Goal: Task Accomplishment & Management: Use online tool/utility

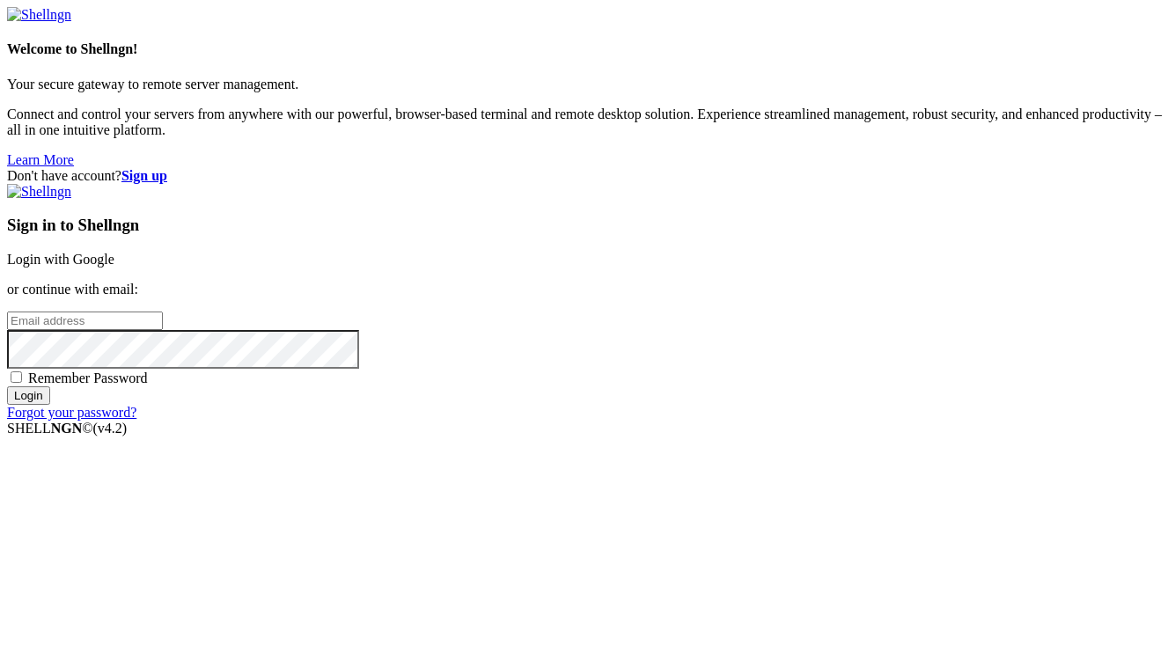
click at [148, 386] on span "Remember Password" at bounding box center [88, 378] width 120 height 15
click at [22, 383] on input "Remember Password" at bounding box center [16, 376] width 11 height 11
checkbox input "true"
click at [163, 312] on input "email" at bounding box center [85, 321] width 156 height 18
type input "[EMAIL_ADDRESS][DOMAIN_NAME]"
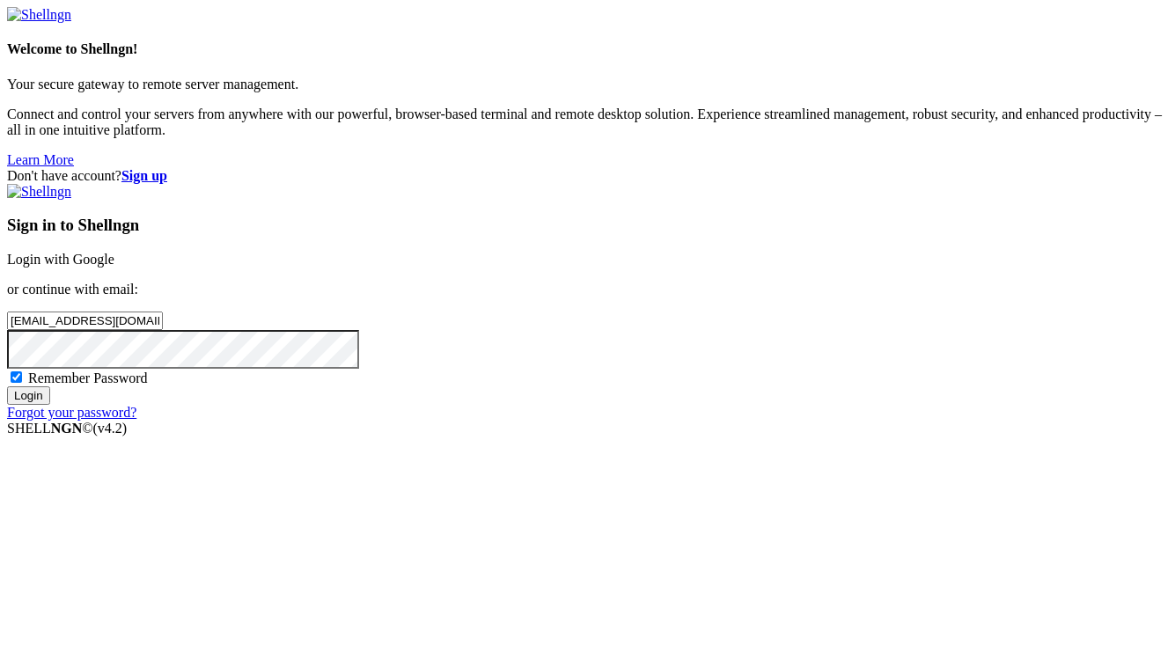
click at [7, 386] on input "Login" at bounding box center [28, 395] width 43 height 18
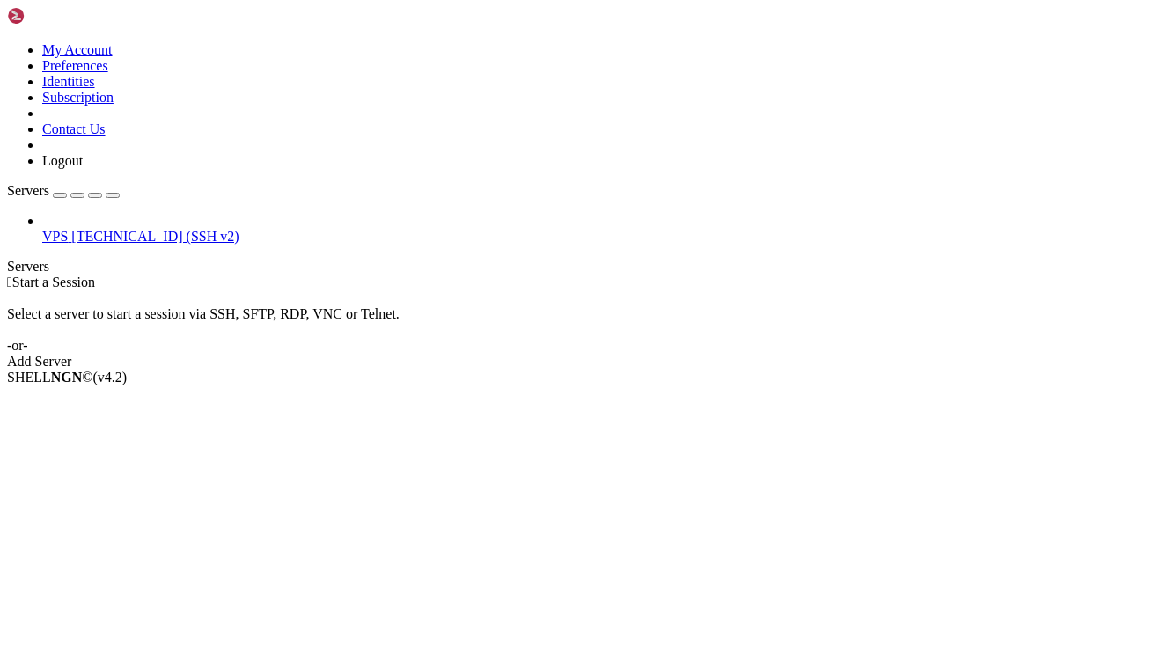
click at [74, 229] on span "[TECHNICAL_ID] (SSH v2)" at bounding box center [154, 236] width 167 height 15
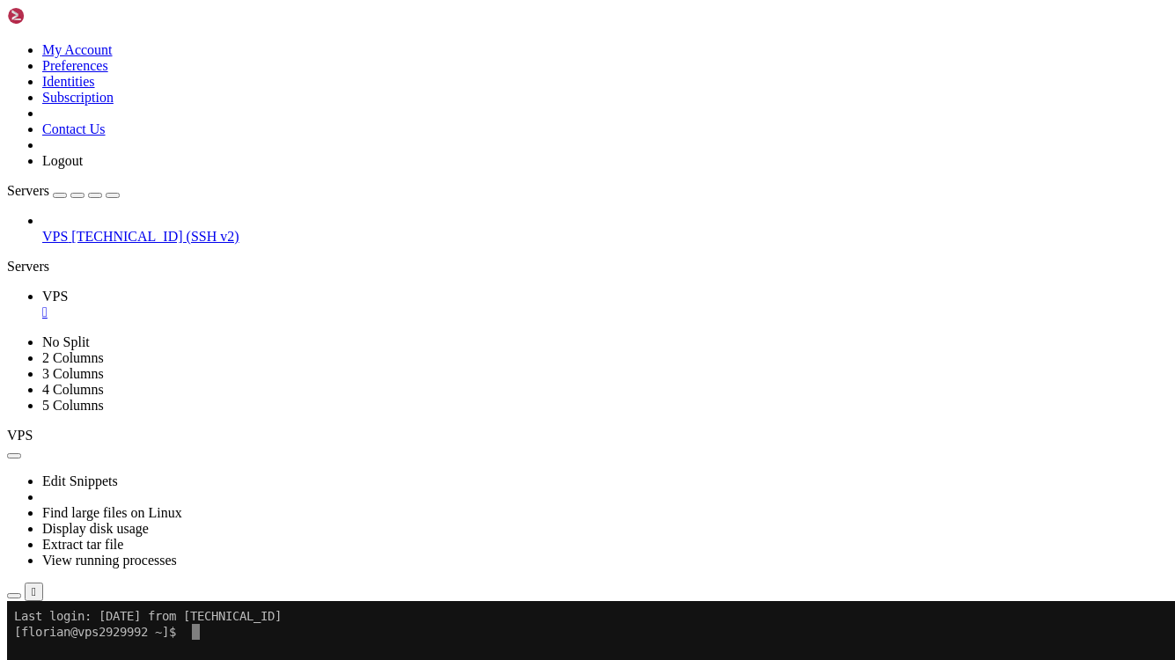
click at [28, 245] on div "VPS [TECHNICAL_ID] (SSH v2)" at bounding box center [587, 229] width 1161 height 32
click at [236, 628] on x-row "[florian@vps2929992 ~]$" at bounding box center [483, 632] width 939 height 16
click at [324, 654] on x-row "name : "*"" at bounding box center [483, 648] width 939 height 16
drag, startPoint x: 444, startPoint y: 664, endPoint x: 393, endPoint y: 665, distance: 51.1
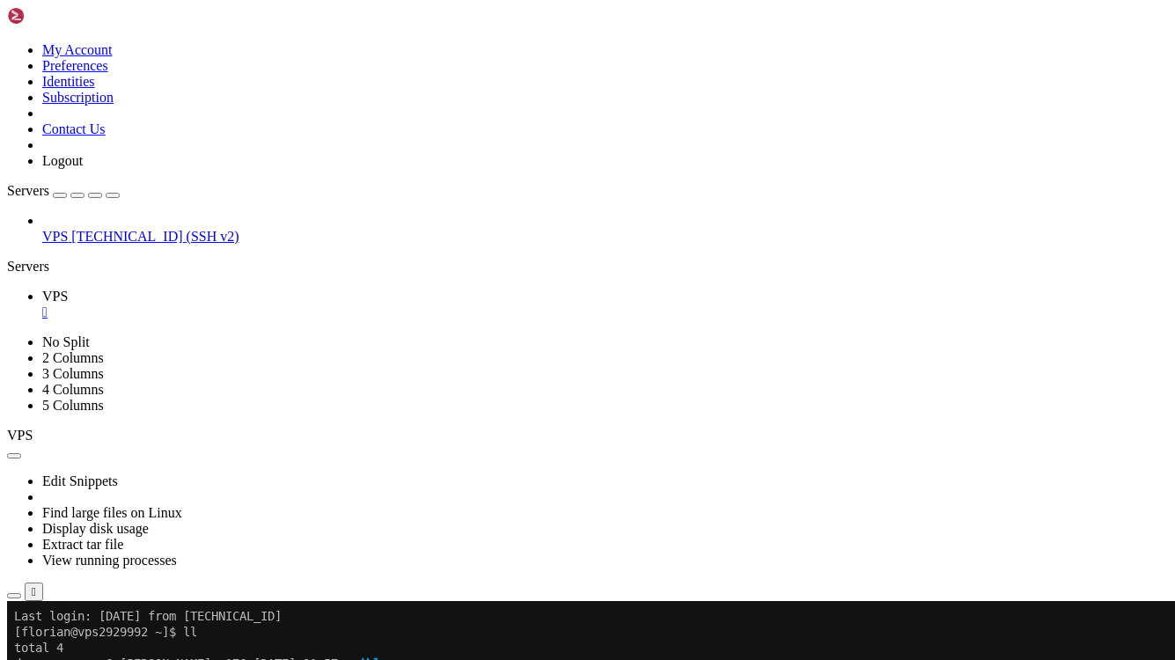
click at [393, 659] on x-row "drwxr-xr-x. 6 [PERSON_NAME] 176 [DATE] 01:57 ansible" at bounding box center [483, 664] width 939 height 16
drag, startPoint x: 434, startPoint y: 681, endPoint x: 394, endPoint y: 680, distance: 39.6
drag, startPoint x: 465, startPoint y: 700, endPoint x: 393, endPoint y: 702, distance: 72.2
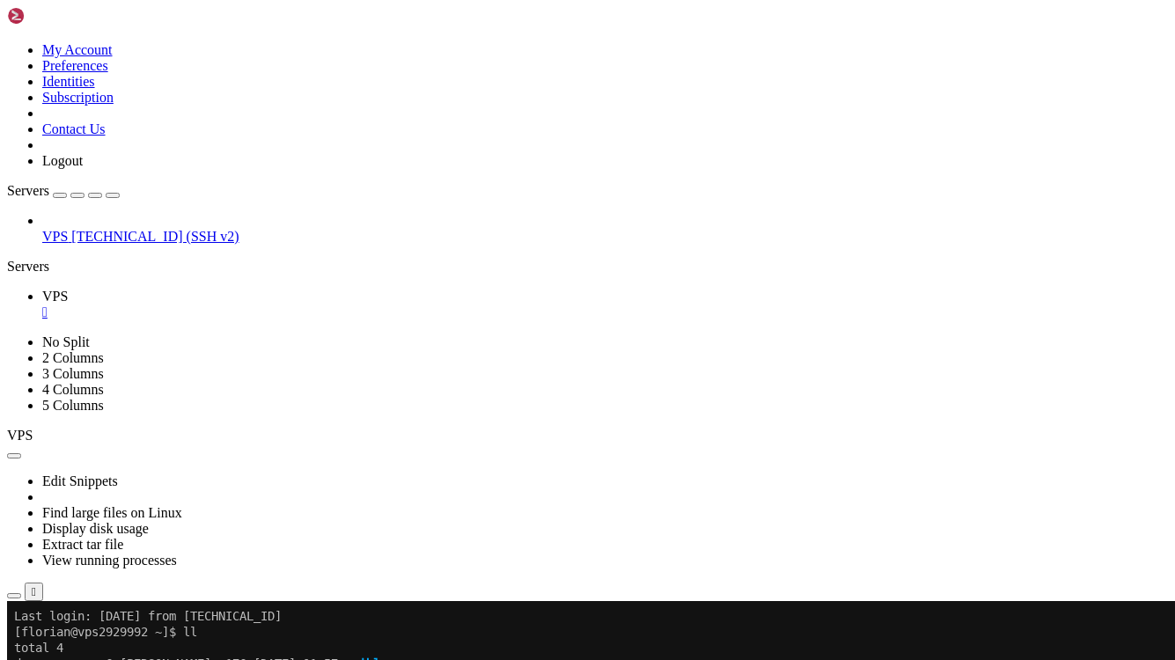
drag, startPoint x: 443, startPoint y: 664, endPoint x: 393, endPoint y: 668, distance: 49.5
click at [387, 659] on span "ansible" at bounding box center [362, 664] width 49 height 14
drag, startPoint x: 394, startPoint y: 696, endPoint x: 464, endPoint y: 694, distance: 69.6
drag, startPoint x: 394, startPoint y: 667, endPoint x: 441, endPoint y: 663, distance: 46.9
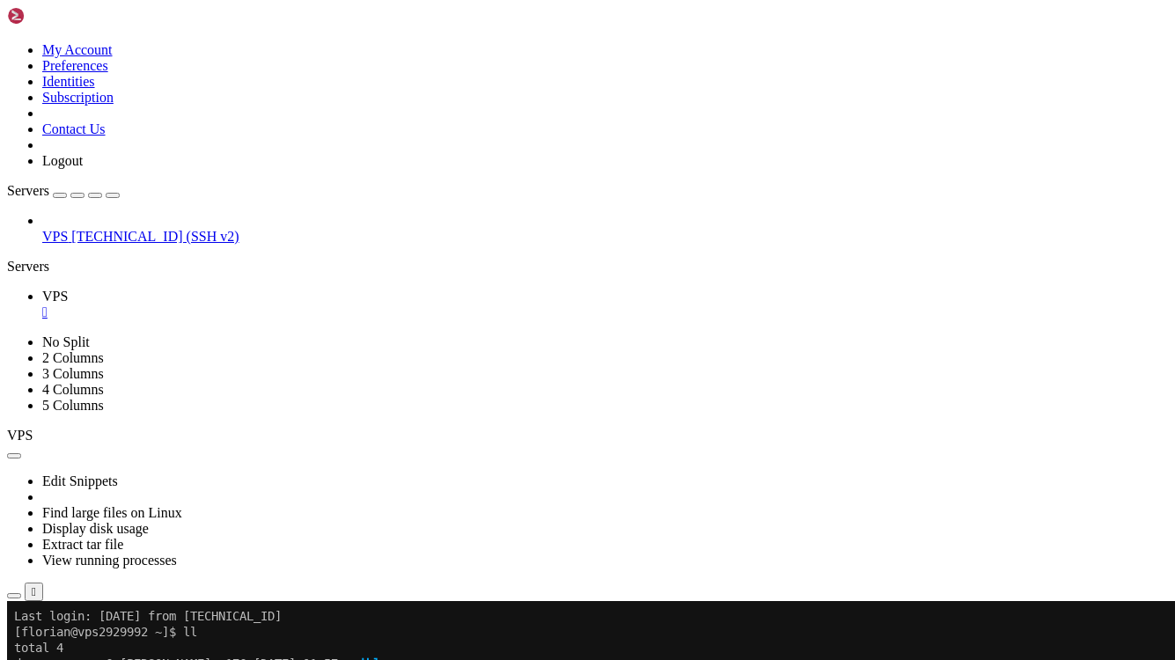
click at [387, 659] on span "ansible" at bounding box center [362, 664] width 49 height 14
drag, startPoint x: 392, startPoint y: 695, endPoint x: 464, endPoint y: 689, distance: 72.4
drag, startPoint x: 395, startPoint y: 711, endPoint x: 485, endPoint y: 709, distance: 89.8
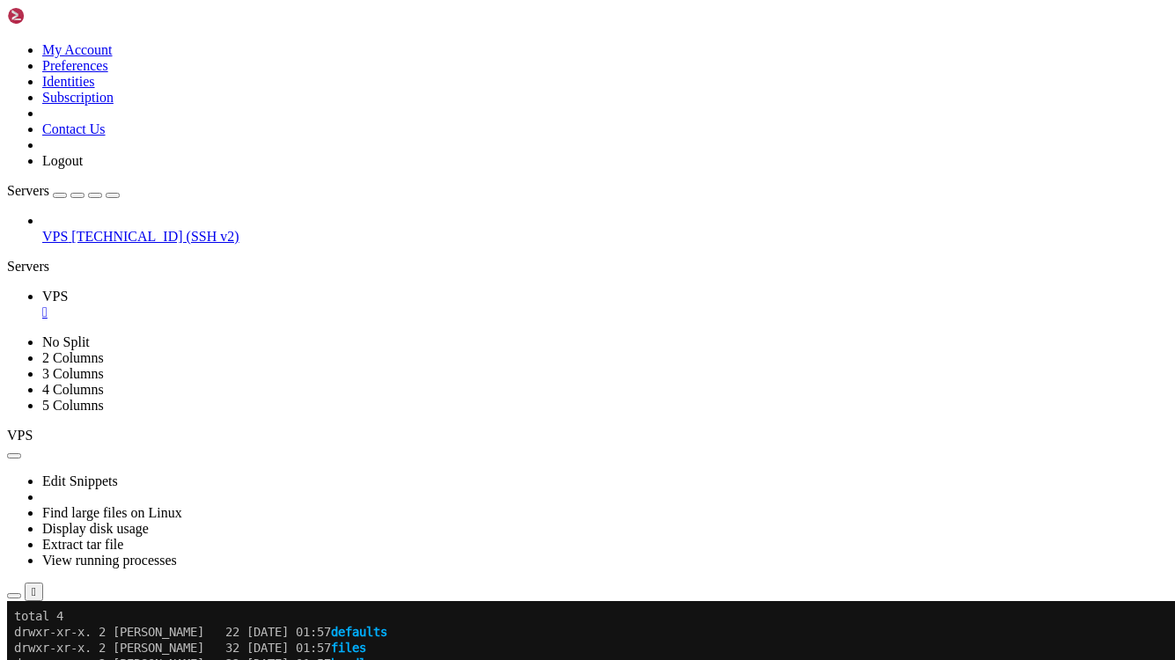
scroll to position [523, 0]
drag, startPoint x: 423, startPoint y: 932, endPoint x: 549, endPoint y: 936, distance: 125.9
click at [71, 217] on div "VPS [TECHNICAL_ID] (SSH v2)" at bounding box center [587, 229] width 1161 height 32
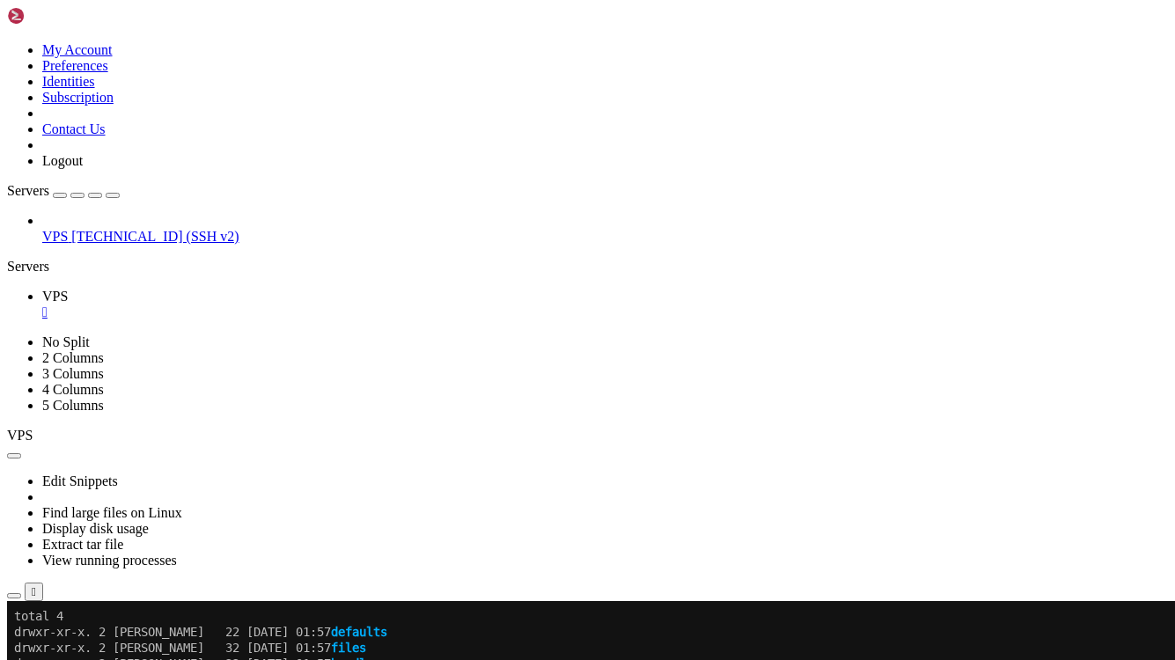
drag, startPoint x: 321, startPoint y: 1104, endPoint x: 762, endPoint y: 1106, distance: 441.0
click at [14, 456] on b "button" at bounding box center [14, 456] width 0 height 0
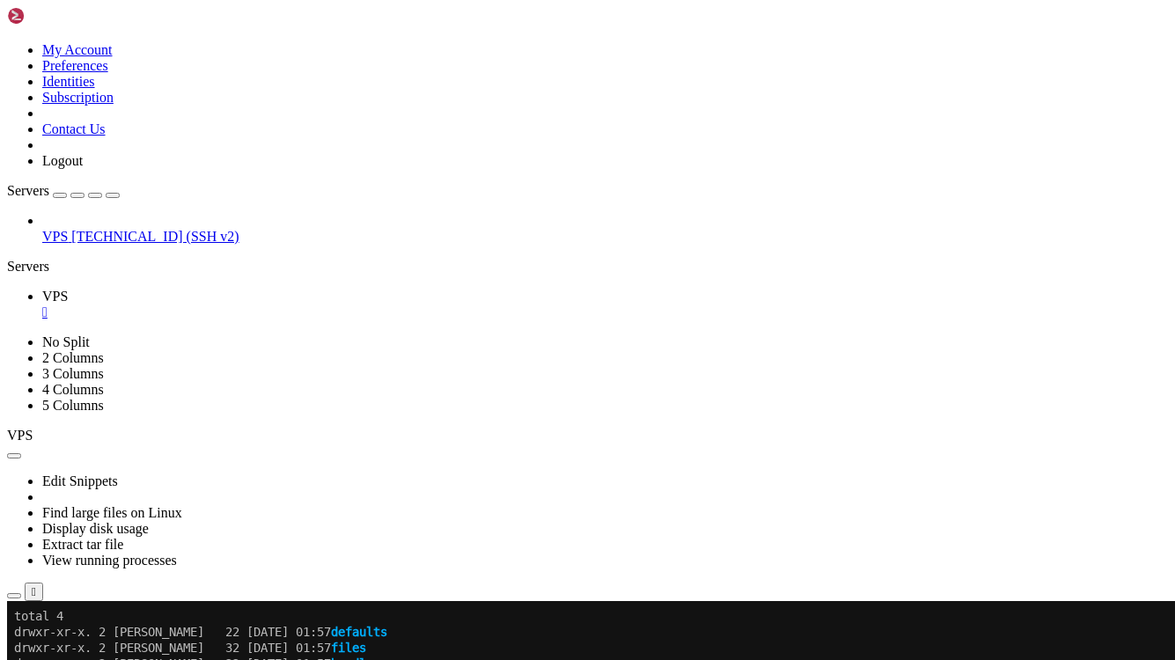
click at [177, 553] on link "View running processes" at bounding box center [109, 560] width 135 height 15
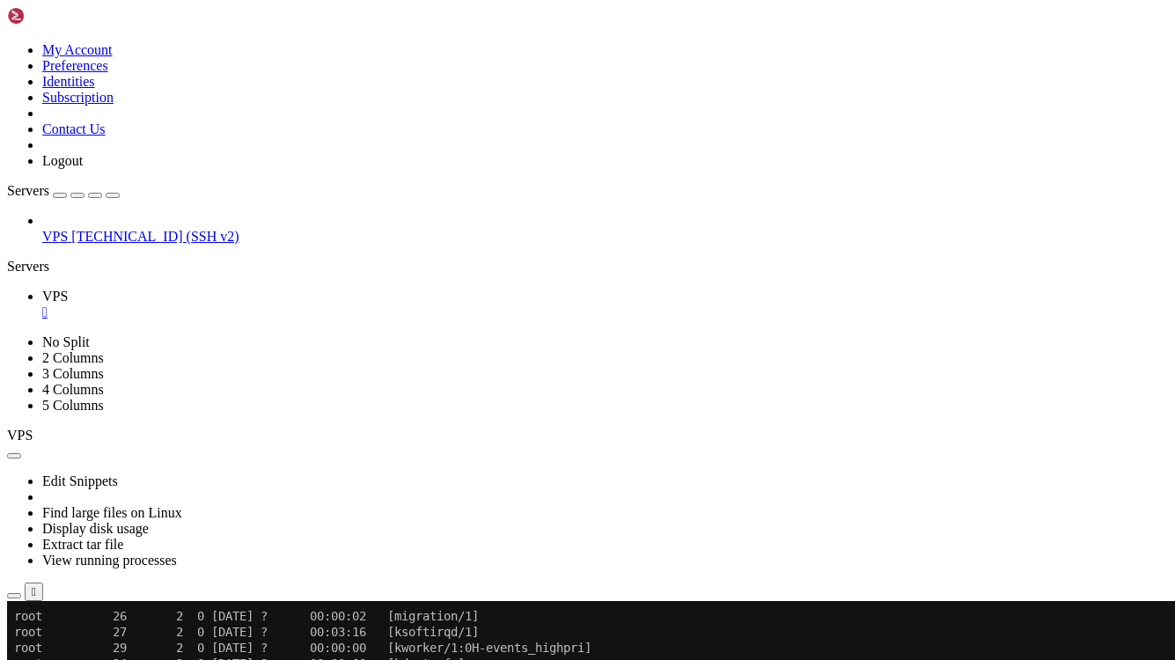
scroll to position [1473, 0]
